Goal: Complete application form

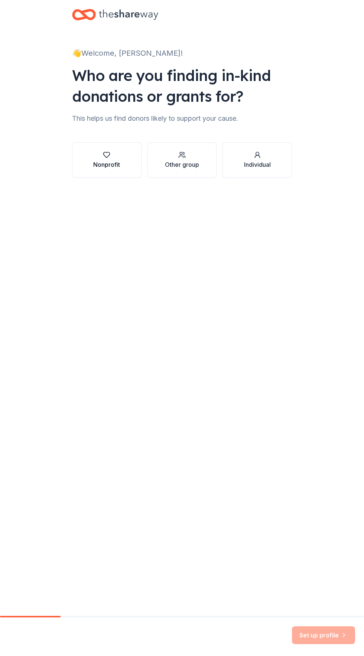
click at [113, 160] on div "Nonprofit" at bounding box center [106, 164] width 27 height 9
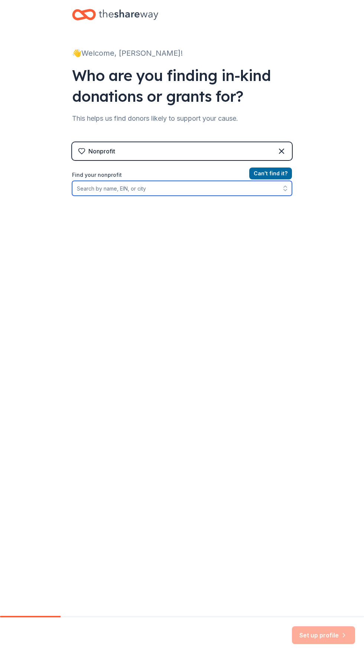
click at [127, 188] on input "Find your nonprofit" at bounding box center [182, 188] width 220 height 15
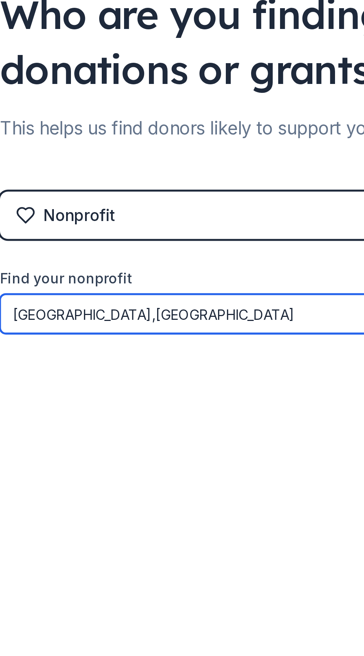
click at [125, 186] on input "[GEOGRAPHIC_DATA],[GEOGRAPHIC_DATA]" at bounding box center [182, 188] width 220 height 15
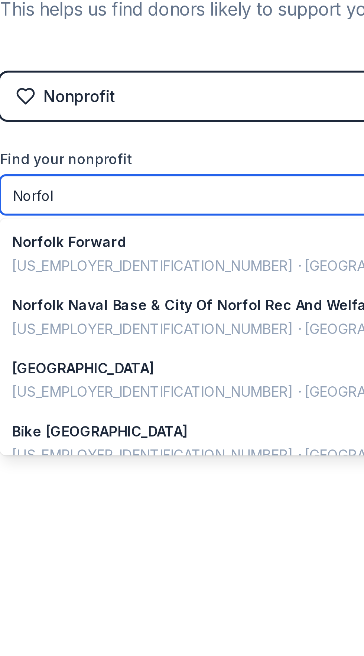
click at [109, 188] on input "Norfol" at bounding box center [182, 188] width 220 height 15
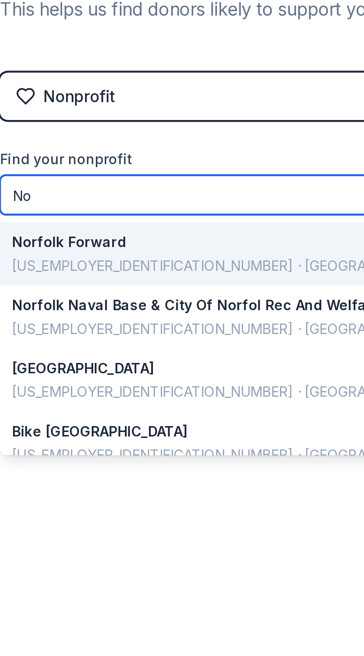
type input "N"
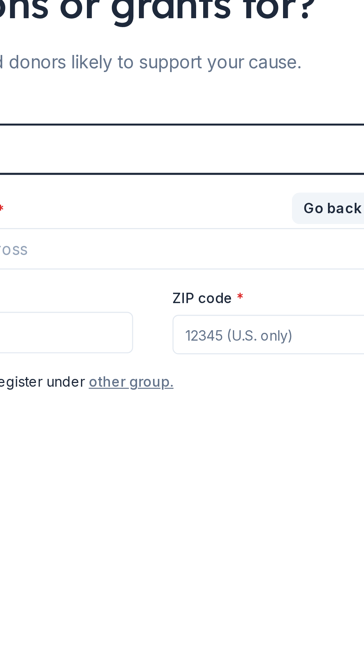
click at [175, 238] on button "other group." at bounding box center [174, 238] width 32 height 9
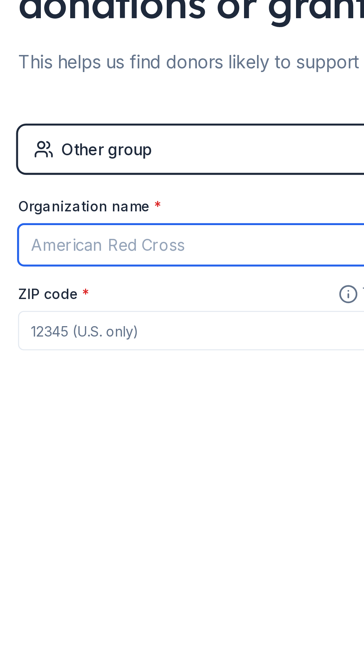
click at [88, 183] on input "Organization name *" at bounding box center [182, 187] width 220 height 16
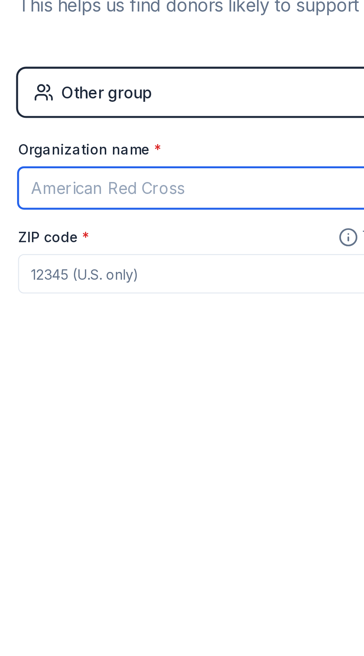
type input "p"
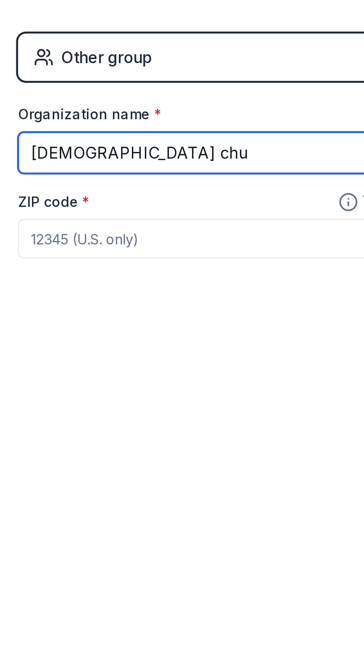
type input "[DEMOGRAPHIC_DATA]"
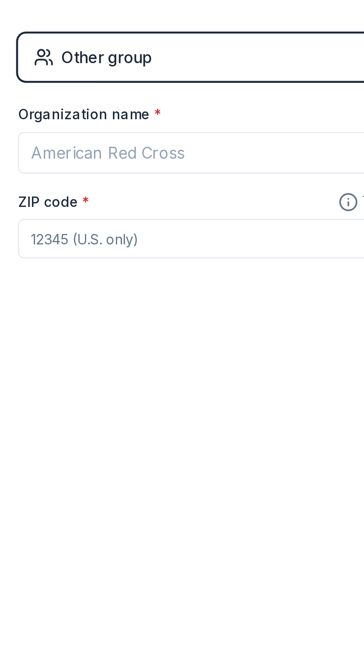
click at [79, 219] on input "ZIP code *" at bounding box center [182, 219] width 220 height 15
type input "23504"
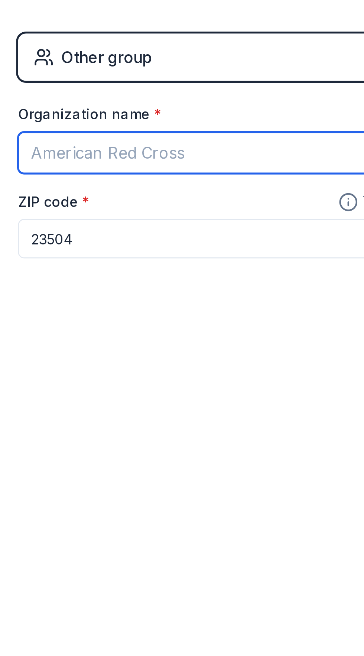
click at [86, 187] on input "Organization name *" at bounding box center [182, 187] width 220 height 16
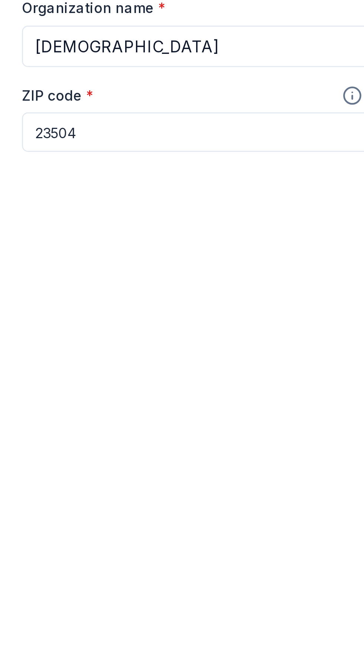
click at [200, 206] on span "This helps us find donors in your city" at bounding box center [242, 205] width 99 height 9
click at [200, 203] on span "This helps us find donors in your city" at bounding box center [242, 205] width 99 height 9
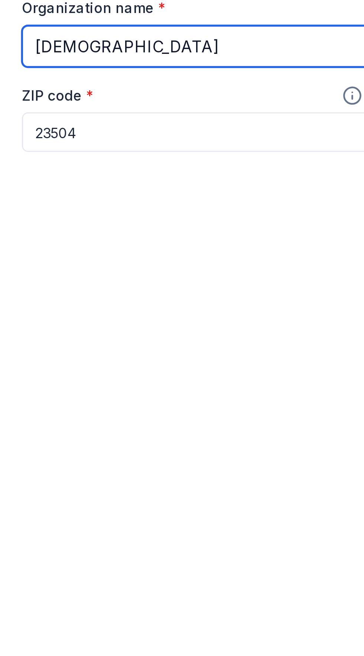
click at [163, 189] on input "[DEMOGRAPHIC_DATA]" at bounding box center [182, 187] width 220 height 16
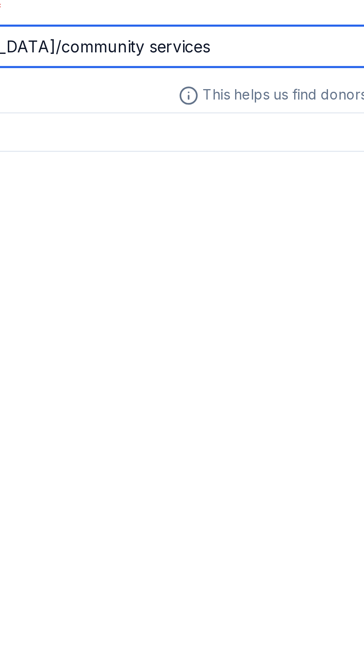
type input "[DEMOGRAPHIC_DATA]/community services"
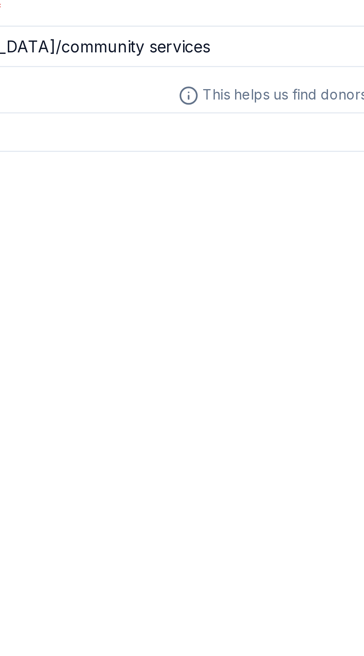
click at [232, 206] on span "This helps us find donors in your city" at bounding box center [242, 205] width 99 height 9
